Goal: Obtain resource: Download file/media

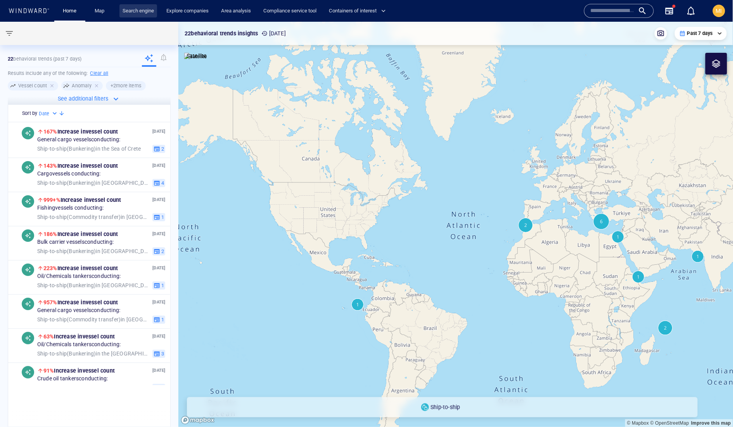
click at [143, 12] on link "Search engine" at bounding box center [138, 11] width 38 height 14
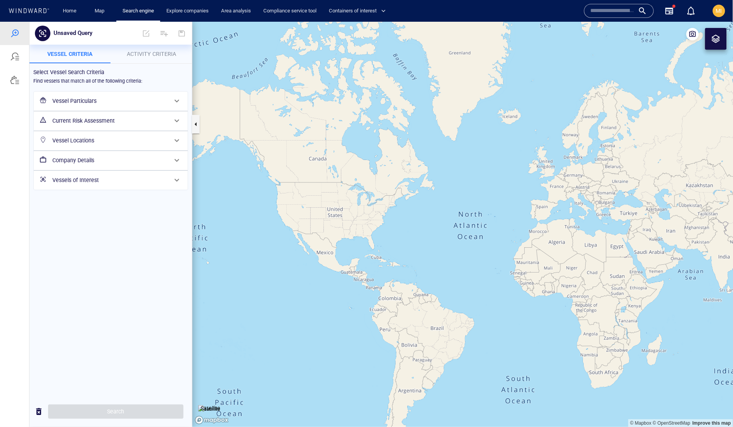
click at [109, 185] on h6 "Vessels of Interest" at bounding box center [109, 180] width 115 height 10
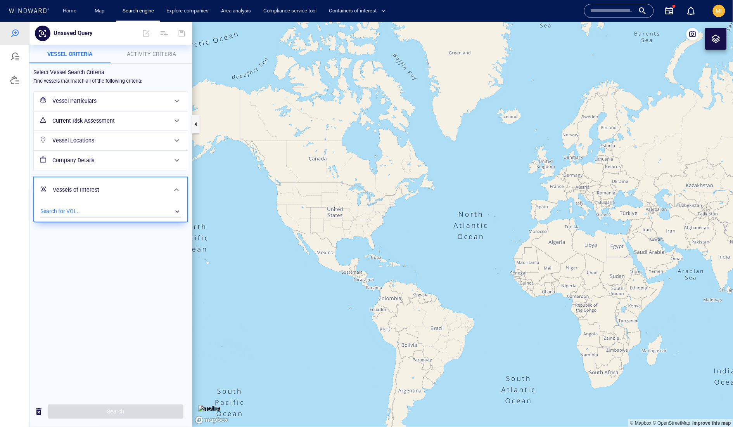
click at [105, 217] on div "​" at bounding box center [110, 211] width 141 height 12
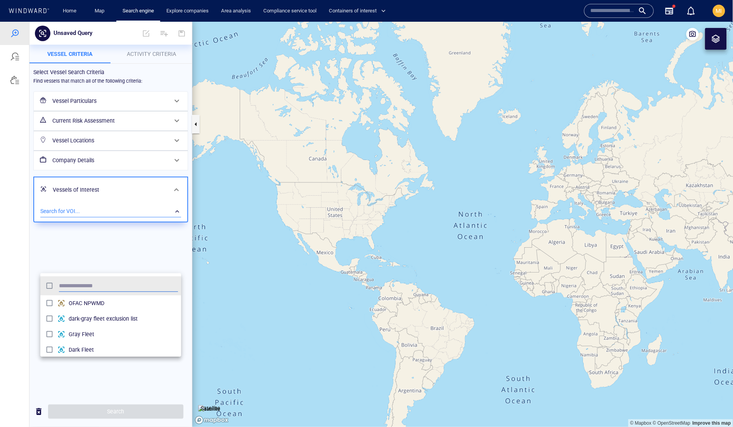
scroll to position [85, 141]
click at [104, 256] on div at bounding box center [366, 223] width 733 height 405
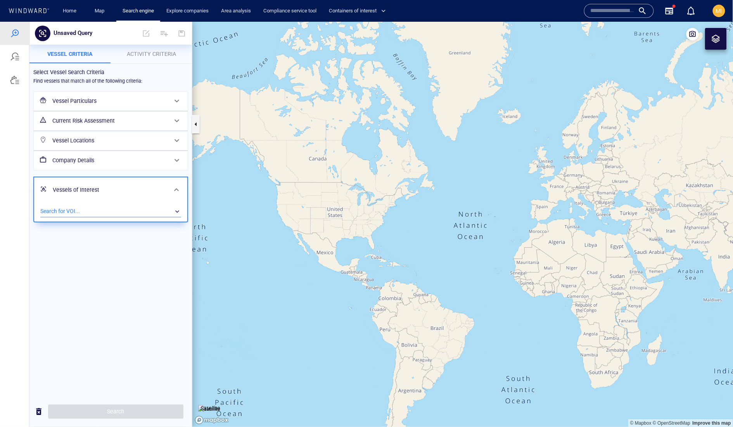
click at [104, 217] on div "​" at bounding box center [110, 211] width 141 height 12
type input "**"
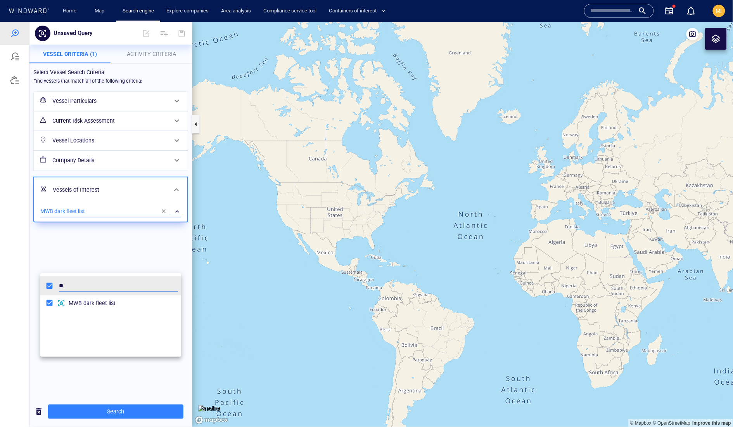
click at [111, 410] on div at bounding box center [366, 223] width 733 height 405
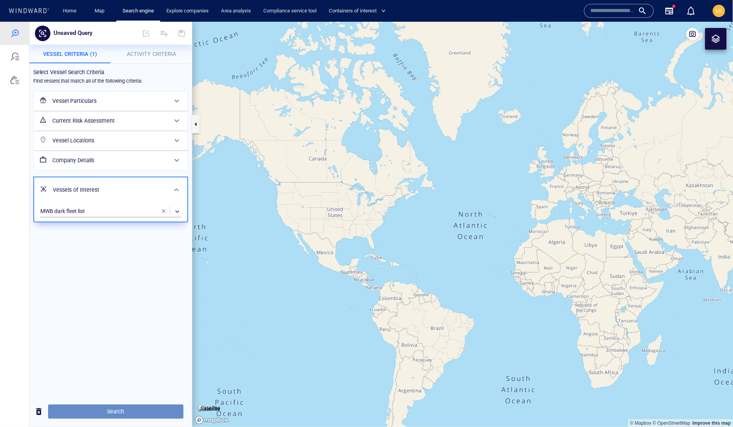
click at [116, 410] on span "Search" at bounding box center [115, 411] width 123 height 10
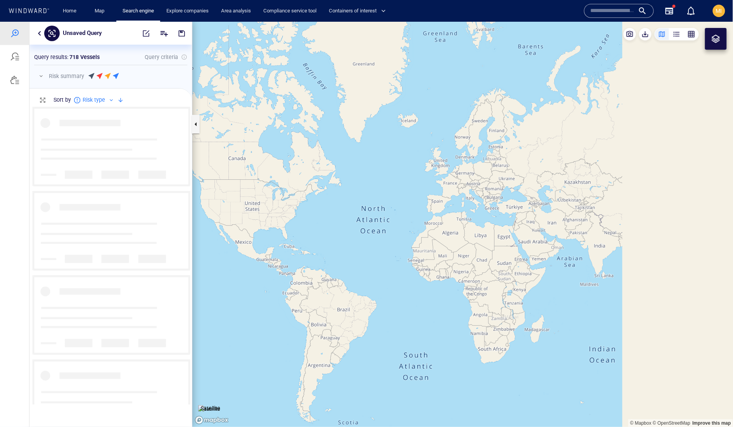
scroll to position [297, 162]
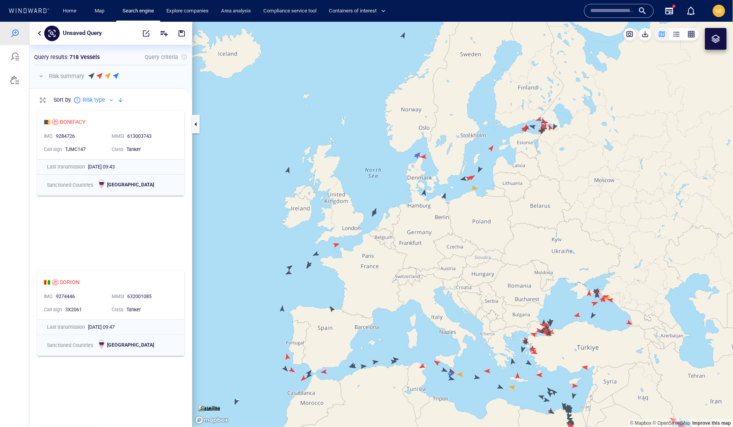
click at [288, 170] on canvas "Map" at bounding box center [462, 223] width 541 height 405
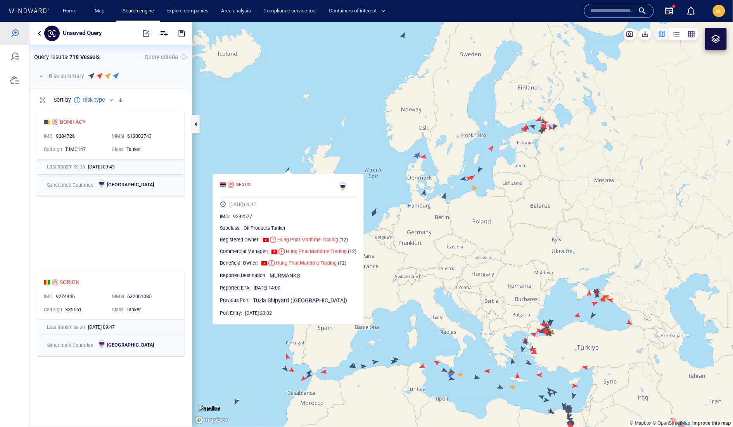
click at [344, 140] on canvas "Map" at bounding box center [462, 223] width 541 height 405
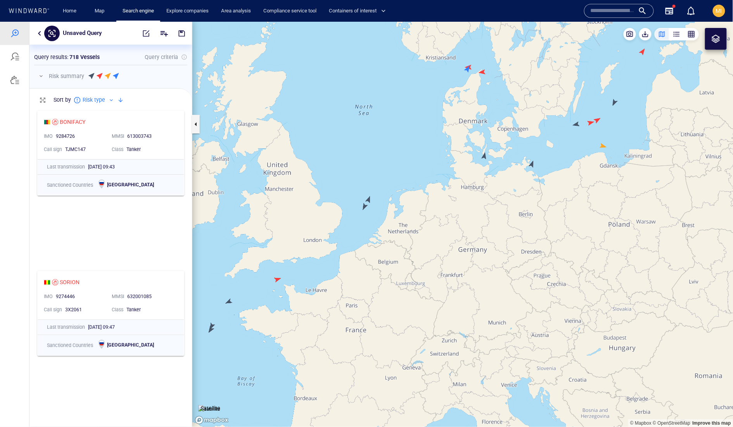
click at [365, 208] on canvas "Map" at bounding box center [462, 223] width 541 height 405
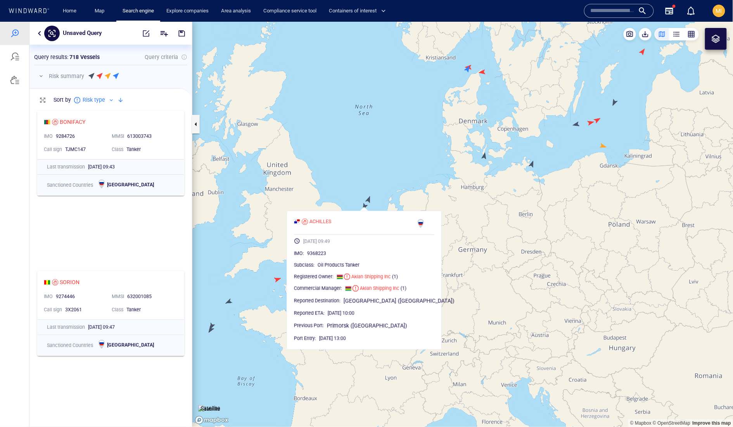
click at [371, 197] on canvas "Map" at bounding box center [462, 223] width 541 height 405
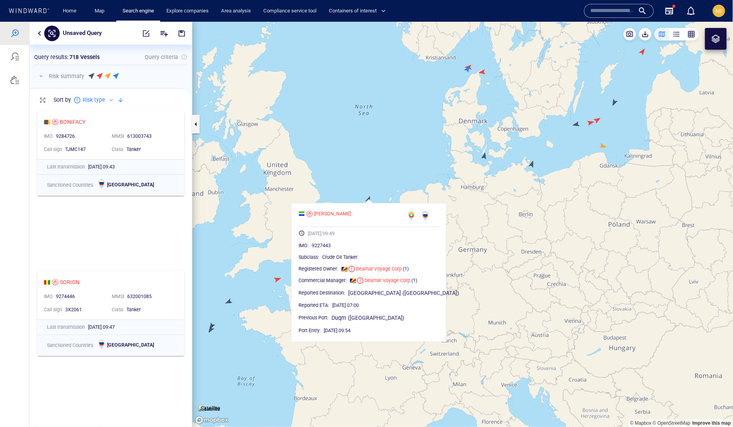
click at [277, 279] on canvas "Map" at bounding box center [462, 223] width 541 height 405
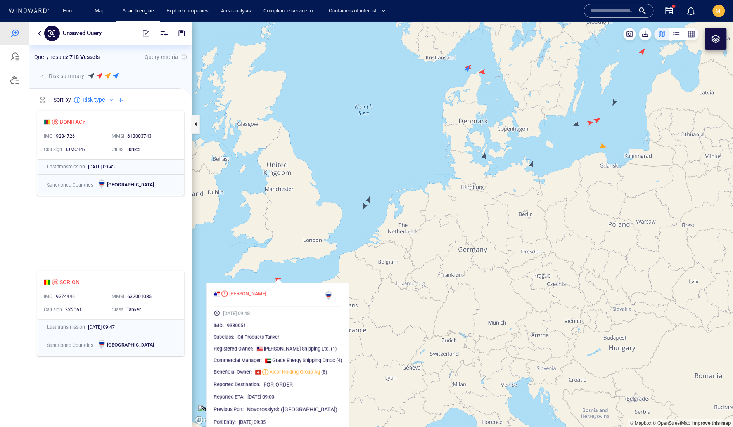
click at [263, 278] on canvas "Map" at bounding box center [462, 223] width 541 height 405
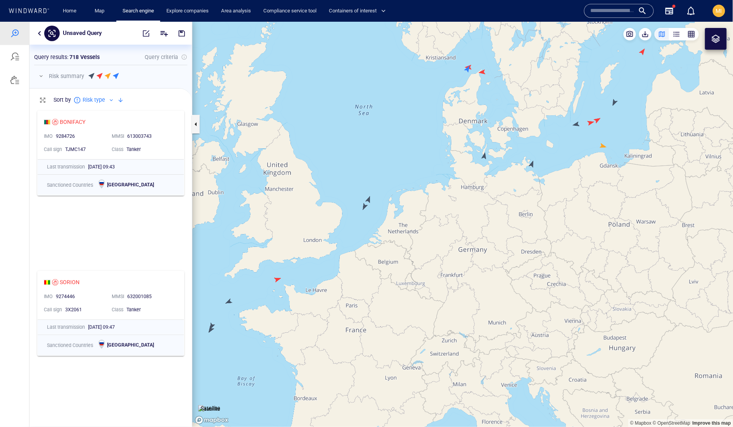
click at [232, 301] on canvas "Map" at bounding box center [462, 223] width 541 height 405
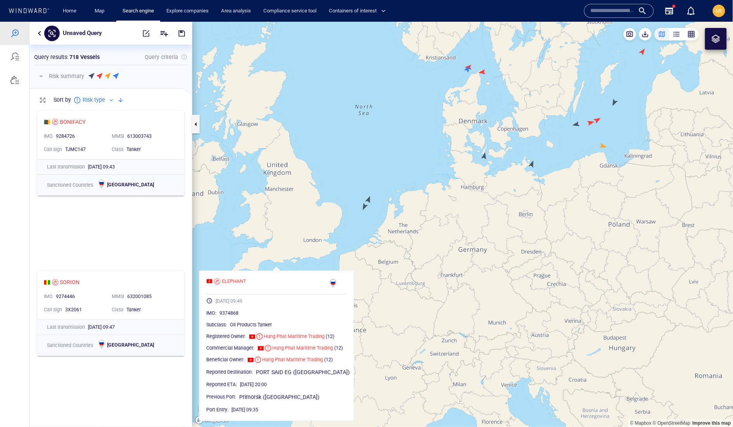
drag, startPoint x: 264, startPoint y: 271, endPoint x: 322, endPoint y: 230, distance: 70.8
click at [321, 230] on canvas "Map" at bounding box center [462, 223] width 541 height 405
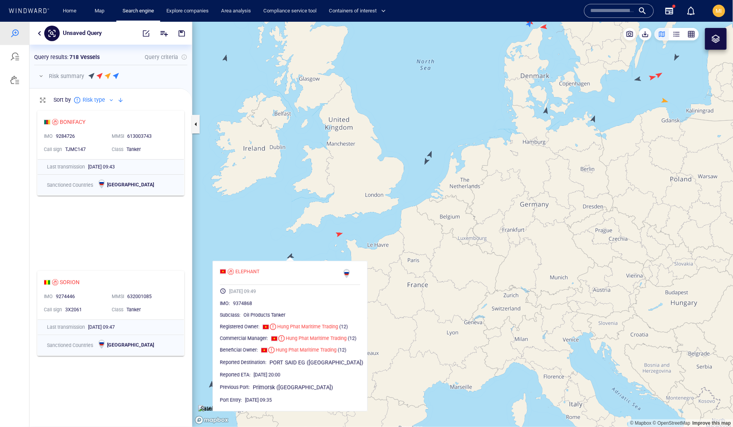
click at [317, 234] on canvas "Map" at bounding box center [462, 223] width 541 height 405
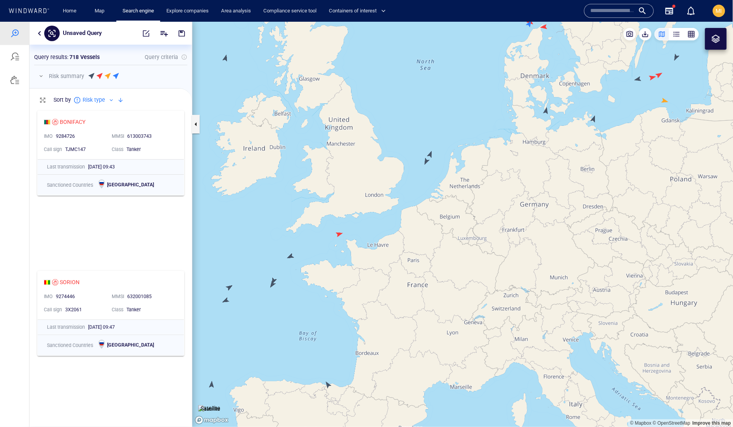
click at [275, 279] on canvas "Map" at bounding box center [462, 223] width 541 height 405
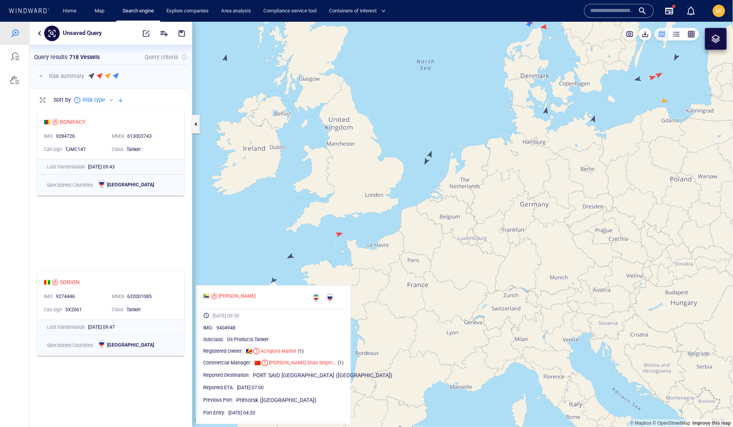
click at [272, 244] on canvas "Map" at bounding box center [462, 223] width 541 height 405
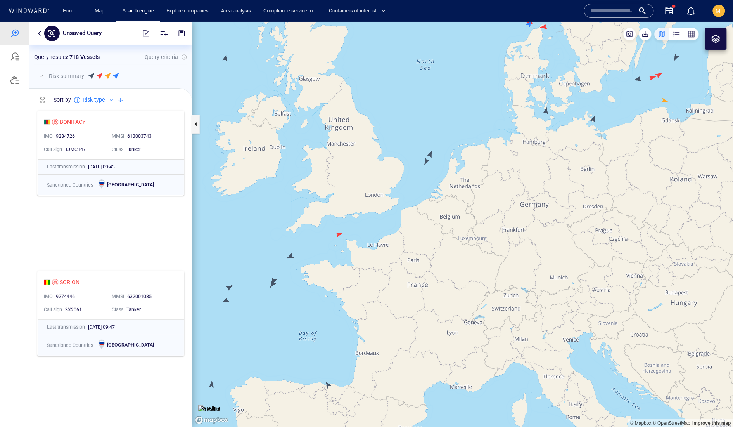
click at [230, 287] on canvas "Map" at bounding box center [462, 223] width 541 height 405
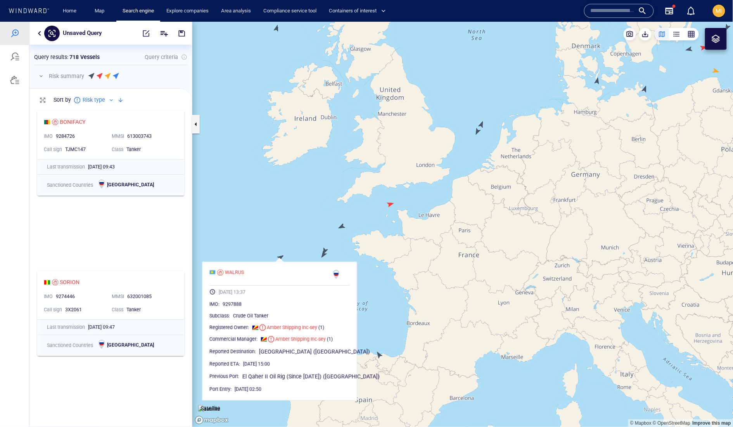
drag, startPoint x: 243, startPoint y: 273, endPoint x: 294, endPoint y: 244, distance: 59.3
click at [294, 244] on canvas "Map" at bounding box center [462, 223] width 541 height 405
click at [264, 245] on canvas "Map" at bounding box center [462, 223] width 541 height 405
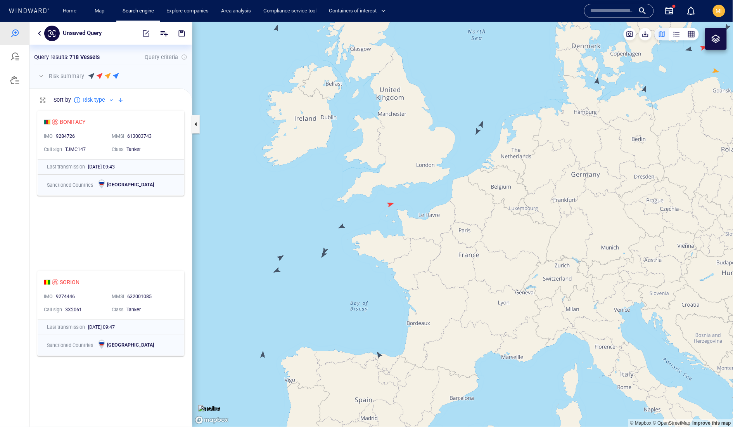
click at [275, 269] on canvas "Map" at bounding box center [462, 223] width 541 height 405
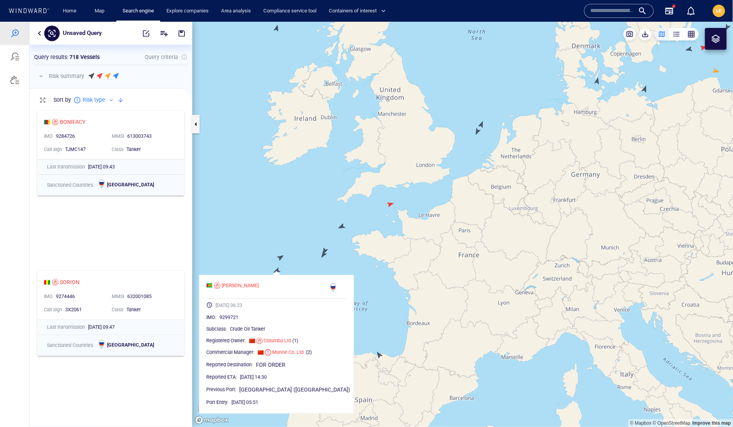
click at [281, 244] on canvas "Map" at bounding box center [462, 223] width 541 height 405
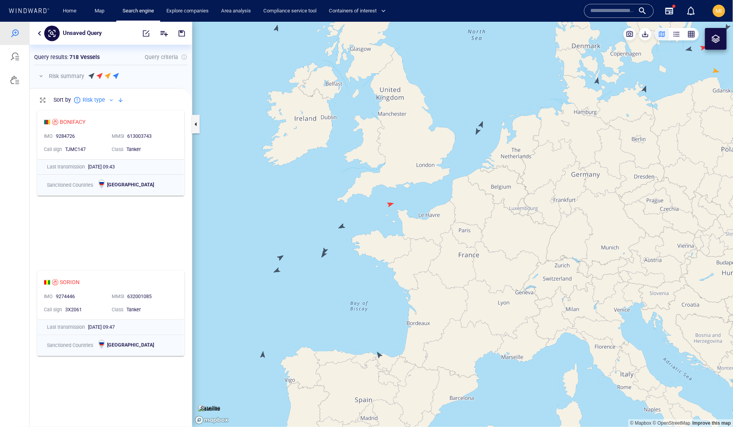
drag, startPoint x: 531, startPoint y: 130, endPoint x: 404, endPoint y: 245, distance: 170.8
click at [407, 242] on canvas "Map" at bounding box center [462, 223] width 541 height 405
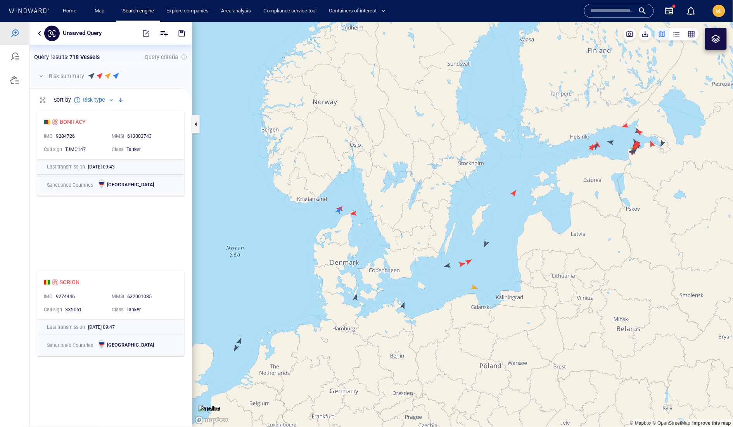
click at [357, 299] on canvas "Map" at bounding box center [462, 223] width 541 height 405
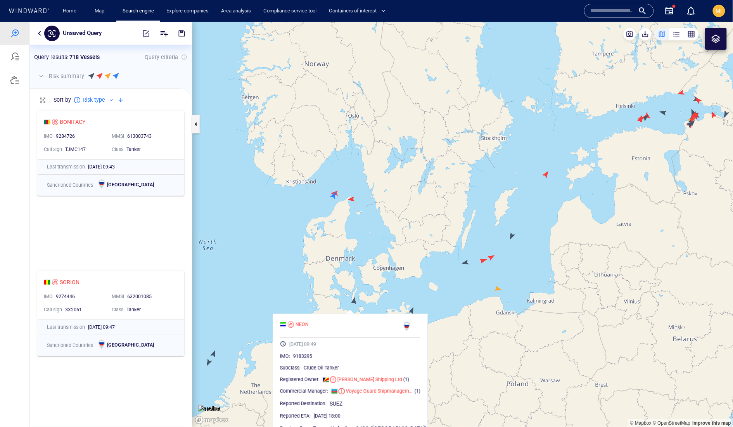
drag, startPoint x: 356, startPoint y: 297, endPoint x: 357, endPoint y: 278, distance: 18.6
click at [357, 283] on canvas "Map" at bounding box center [462, 223] width 541 height 405
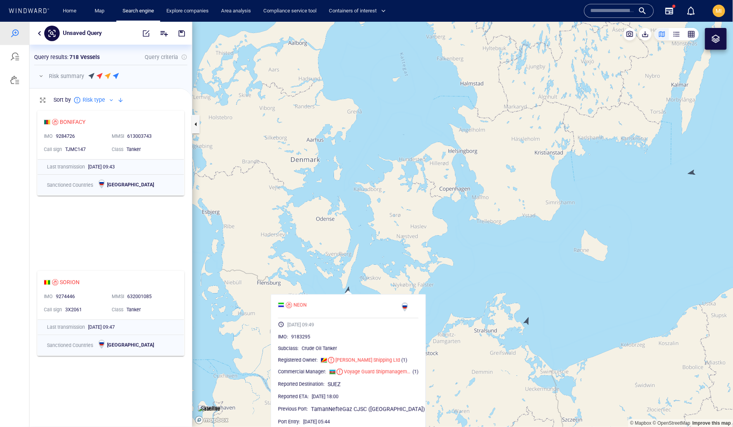
click at [313, 294] on div "NEON 10/09/2025 09:49 IMO : 9183295 Subclass : Crude Oil Tanker Registered Owne…" at bounding box center [348, 363] width 155 height 139
click at [333, 279] on canvas "Map" at bounding box center [462, 223] width 541 height 405
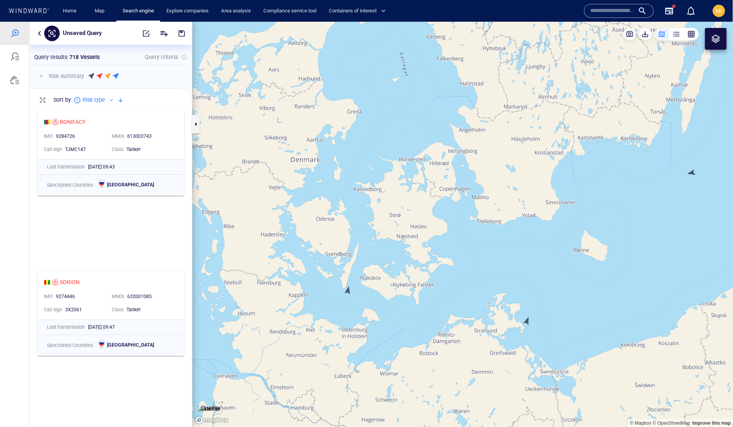
click at [350, 290] on canvas "Map" at bounding box center [462, 223] width 541 height 405
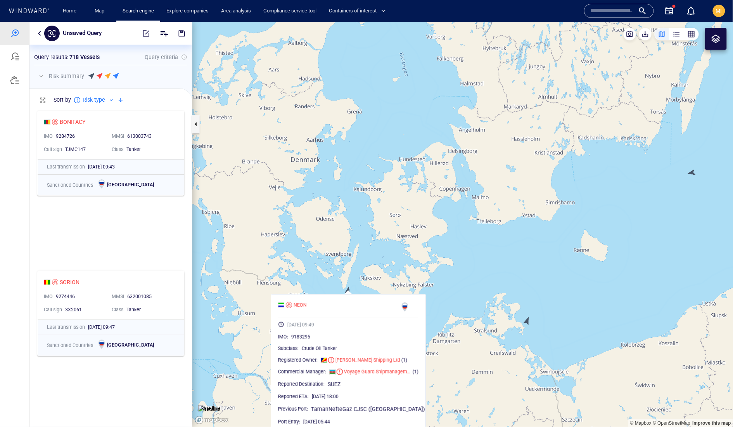
drag, startPoint x: 599, startPoint y: 181, endPoint x: 487, endPoint y: 186, distance: 112.2
click at [496, 185] on canvas "Map" at bounding box center [462, 223] width 541 height 405
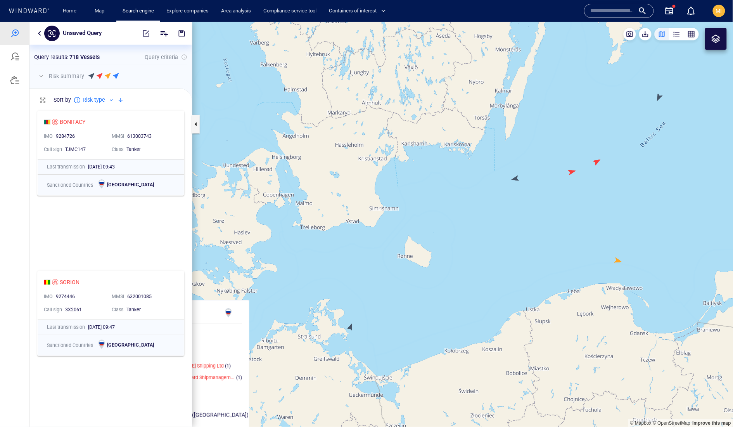
click at [515, 177] on canvas "Map" at bounding box center [462, 223] width 541 height 405
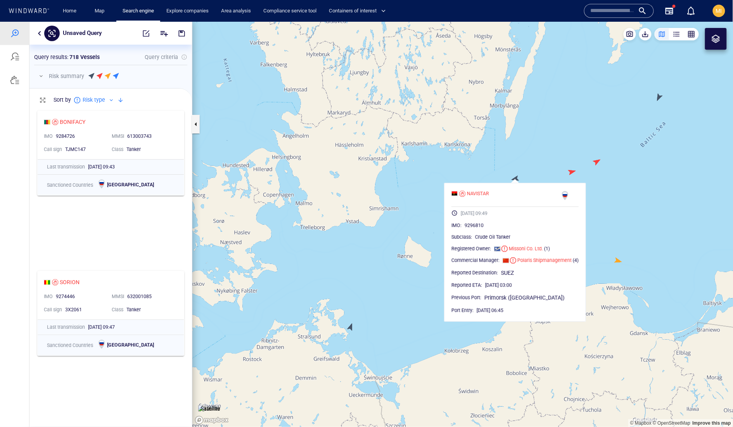
click at [534, 147] on canvas "Map" at bounding box center [462, 223] width 541 height 405
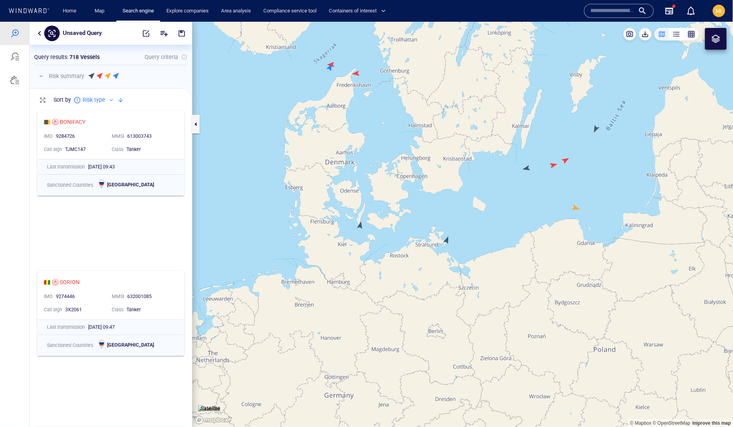
click at [596, 131] on canvas "Map" at bounding box center [462, 223] width 541 height 405
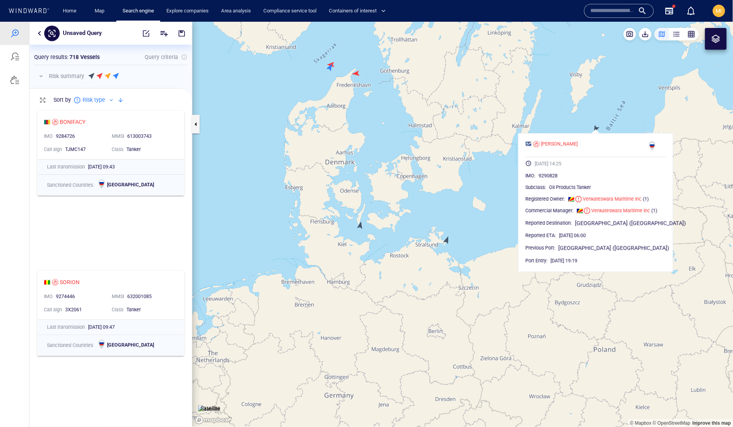
click at [603, 115] on canvas "Map" at bounding box center [462, 223] width 541 height 405
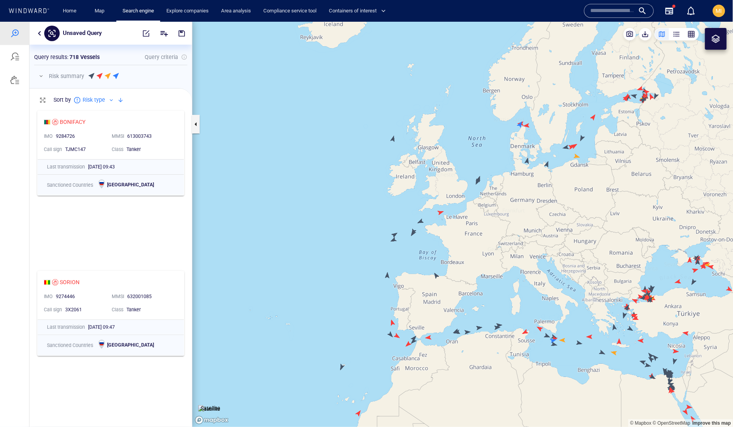
drag, startPoint x: 618, startPoint y: 121, endPoint x: 539, endPoint y: 149, distance: 83.8
click at [541, 148] on canvas "Map" at bounding box center [462, 223] width 541 height 405
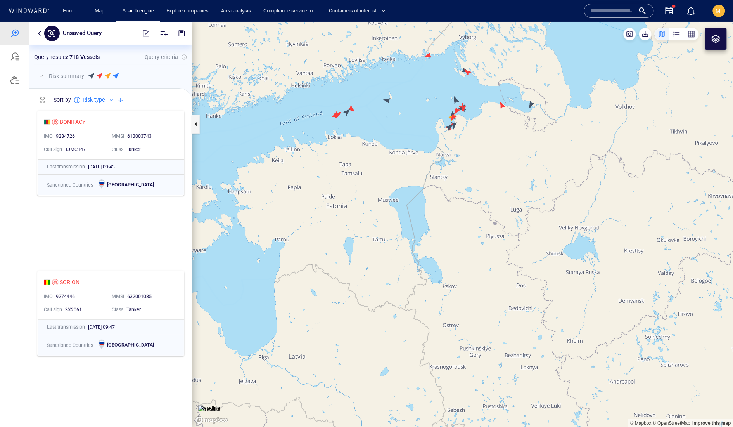
click at [531, 106] on canvas "Map" at bounding box center [462, 223] width 541 height 405
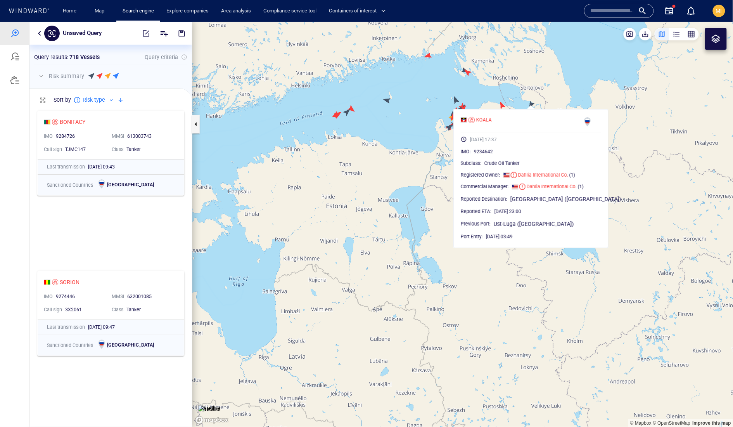
click at [441, 164] on canvas "Map" at bounding box center [462, 223] width 541 height 405
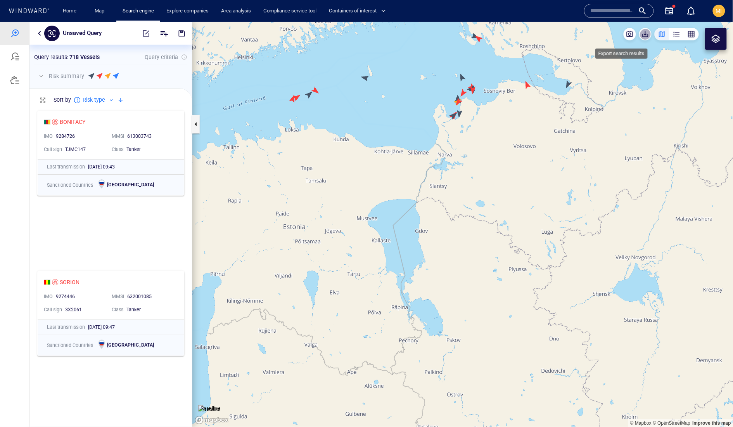
click at [641, 35] on span "button" at bounding box center [645, 34] width 8 height 8
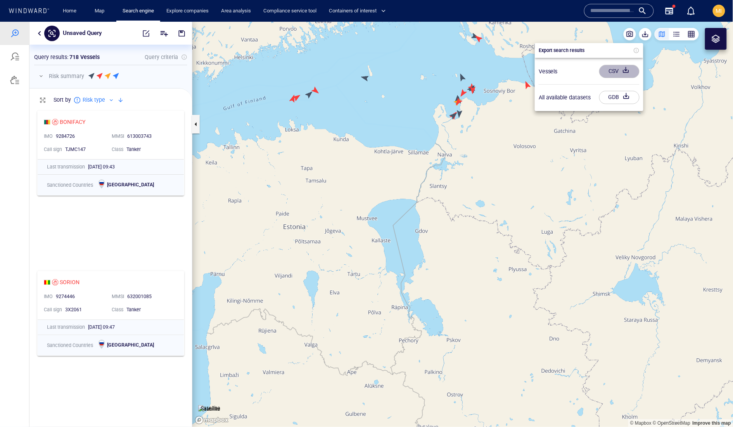
click at [620, 71] on div "CSV" at bounding box center [613, 70] width 13 height 13
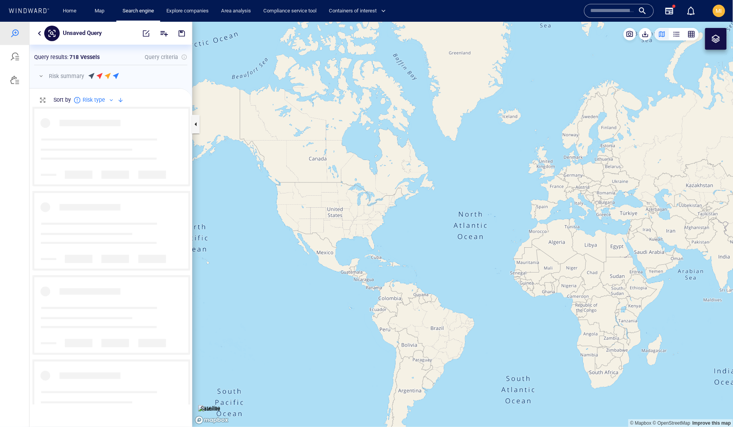
scroll to position [0, 0]
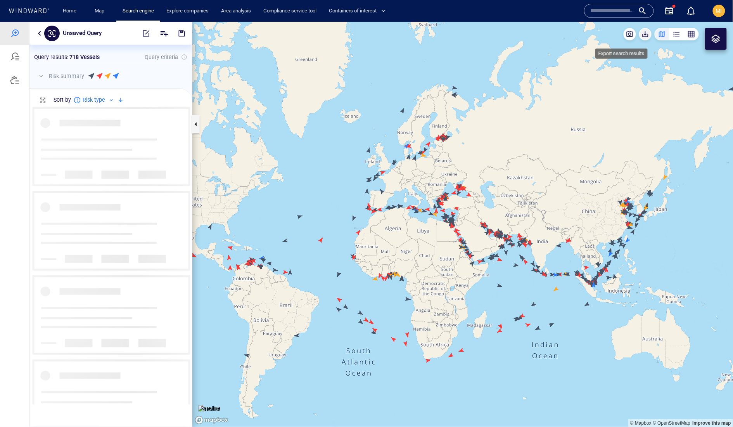
click at [641, 34] on span "button" at bounding box center [645, 34] width 8 height 8
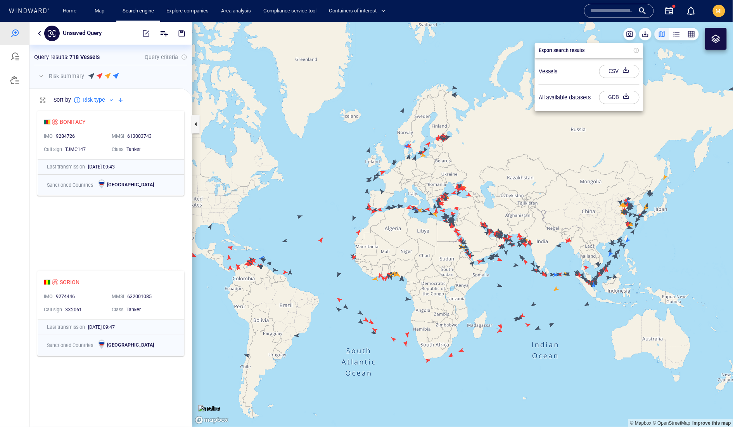
click at [620, 74] on div "CSV" at bounding box center [613, 70] width 13 height 13
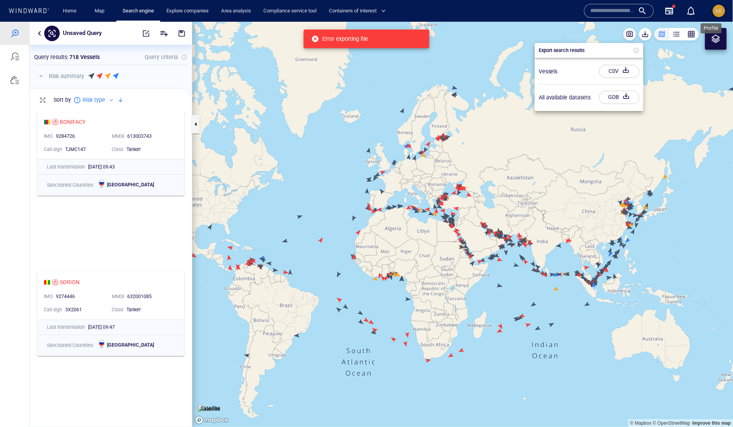
click at [720, 10] on span "MI" at bounding box center [719, 11] width 6 height 6
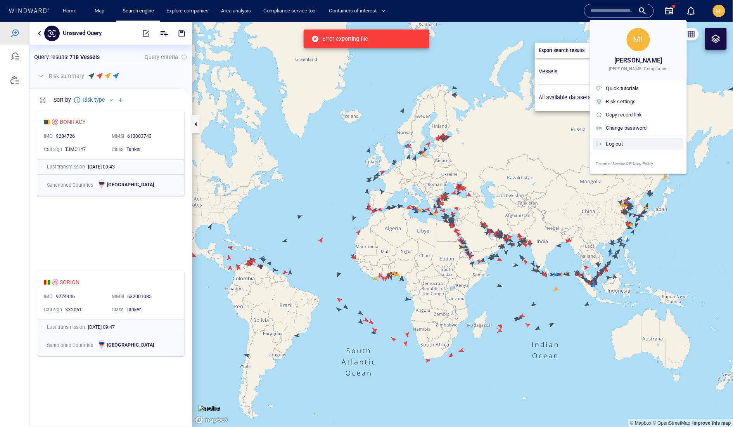
click at [658, 148] on div "Log out" at bounding box center [643, 144] width 74 height 9
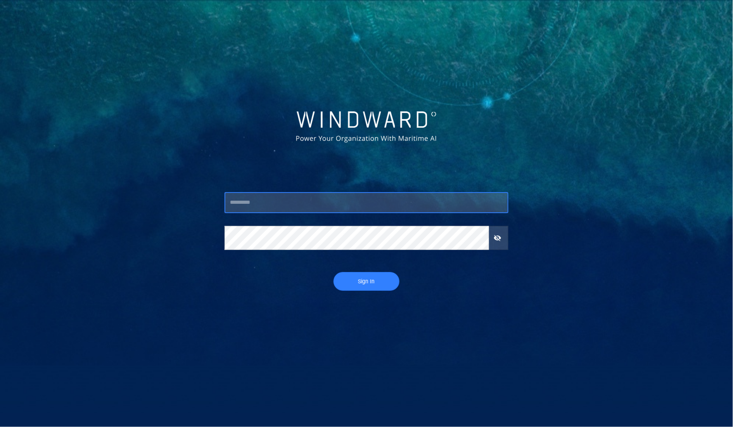
type input "*********"
click at [366, 282] on button "Sign In" at bounding box center [366, 281] width 66 height 19
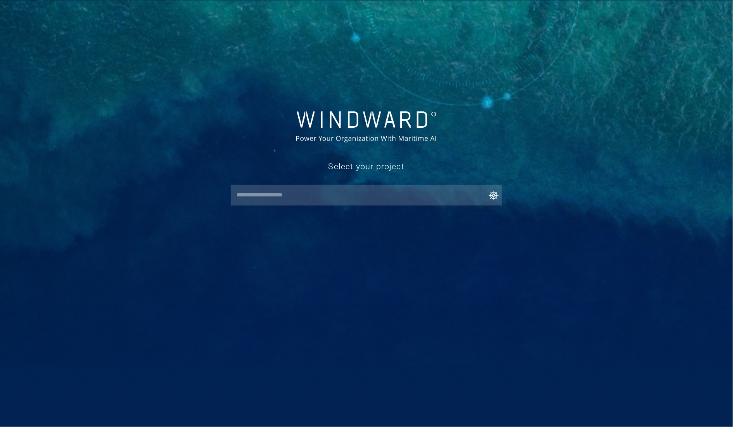
click at [342, 199] on input "text" at bounding box center [368, 195] width 268 height 14
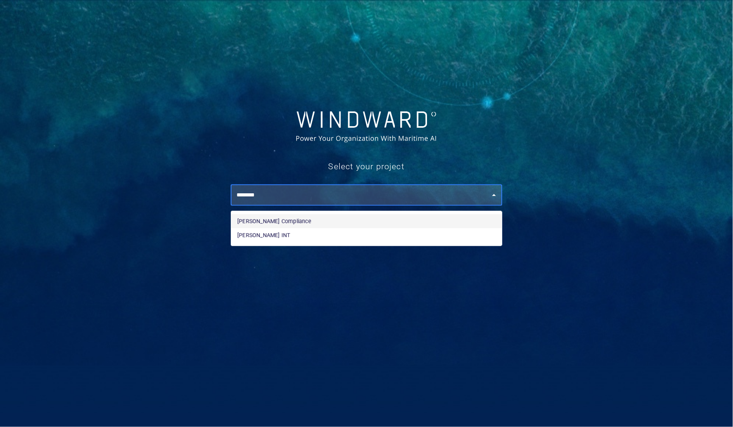
click at [354, 222] on li "[PERSON_NAME] Compliance" at bounding box center [366, 221] width 271 height 14
type input "**********"
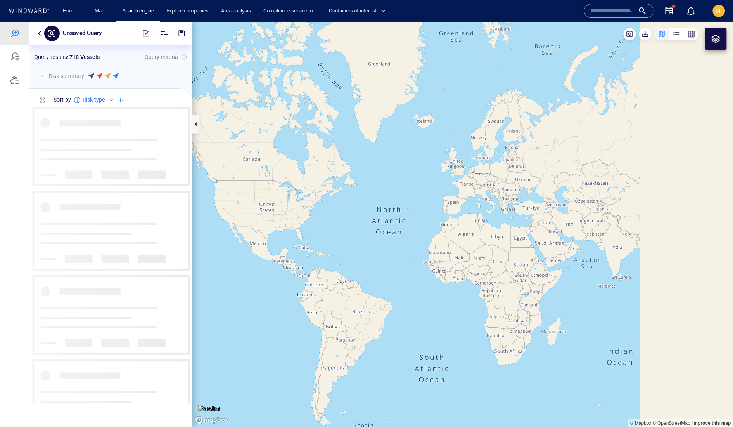
scroll to position [297, 162]
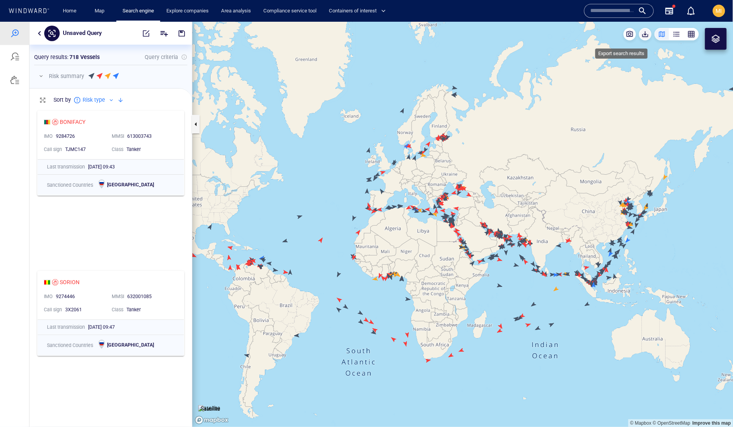
click at [641, 35] on span "button" at bounding box center [645, 34] width 8 height 8
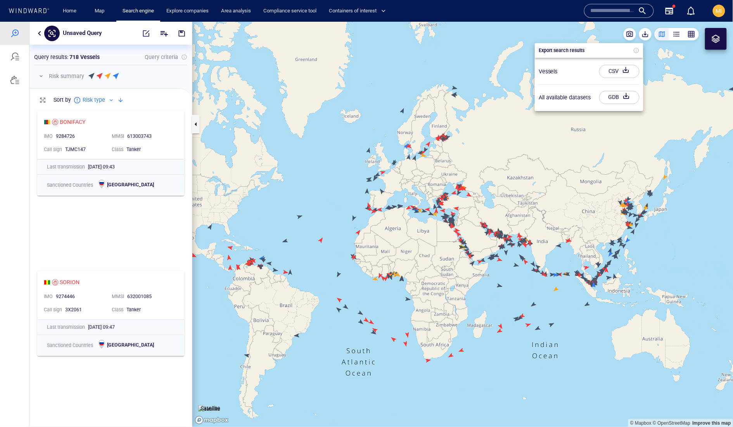
click at [620, 76] on div "button" at bounding box center [625, 71] width 11 height 14
